Goal: Browse casually: Explore the website without a specific task or goal

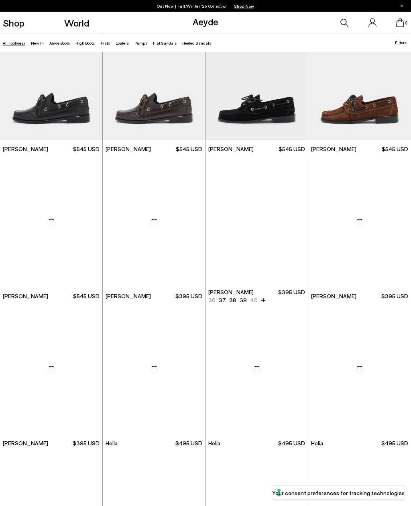
scroll to position [5330, 0]
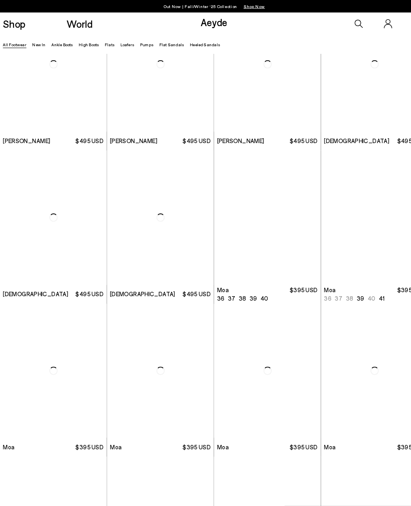
scroll to position [7259, 0]
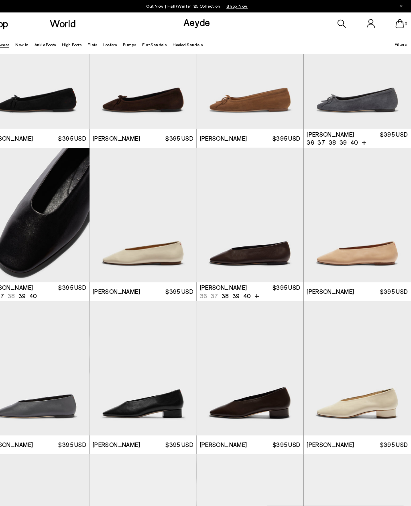
scroll to position [7850, 0]
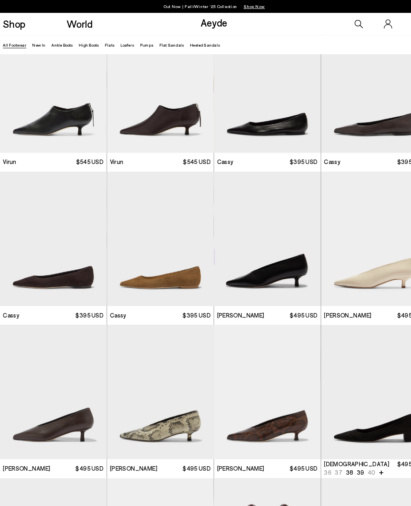
scroll to position [6944, 0]
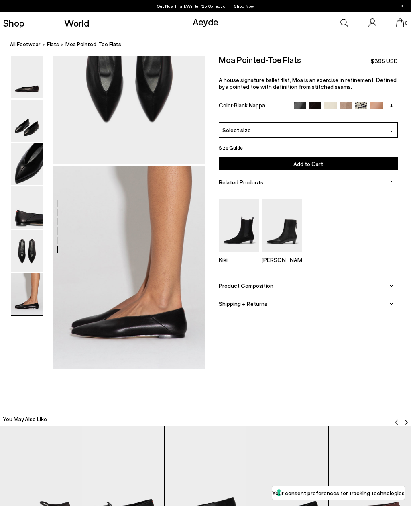
scroll to position [914, 0]
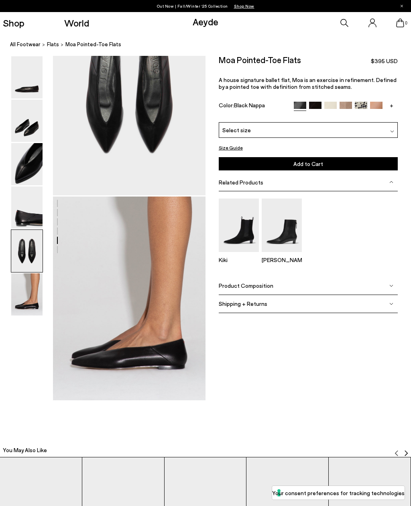
click at [29, 306] on img at bounding box center [26, 294] width 31 height 42
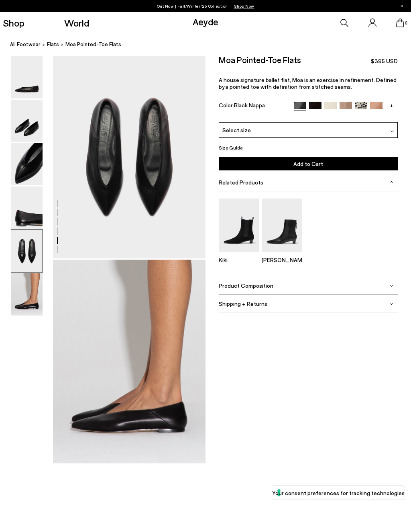
scroll to position [819, 0]
